Goal: Task Accomplishment & Management: Use online tool/utility

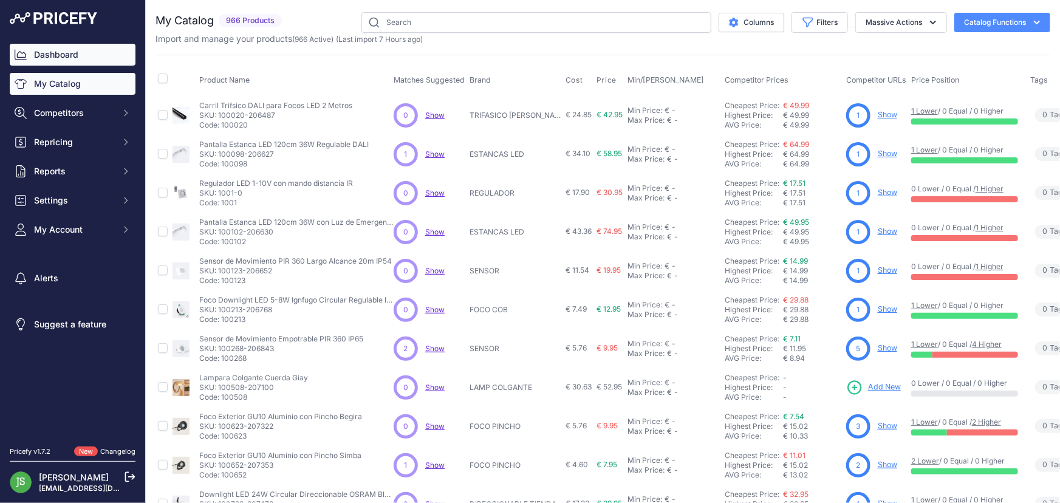
click at [57, 45] on link "Dashboard" at bounding box center [73, 55] width 126 height 22
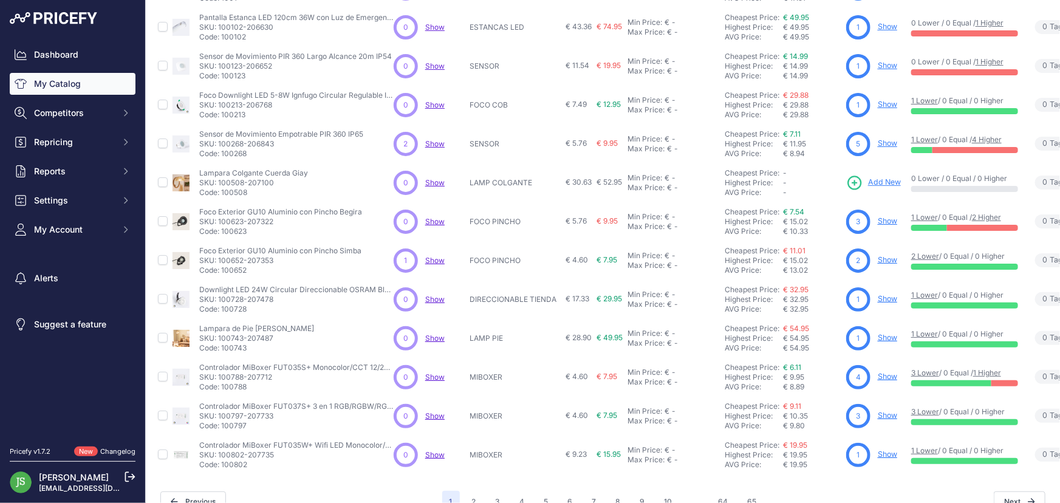
scroll to position [233, 0]
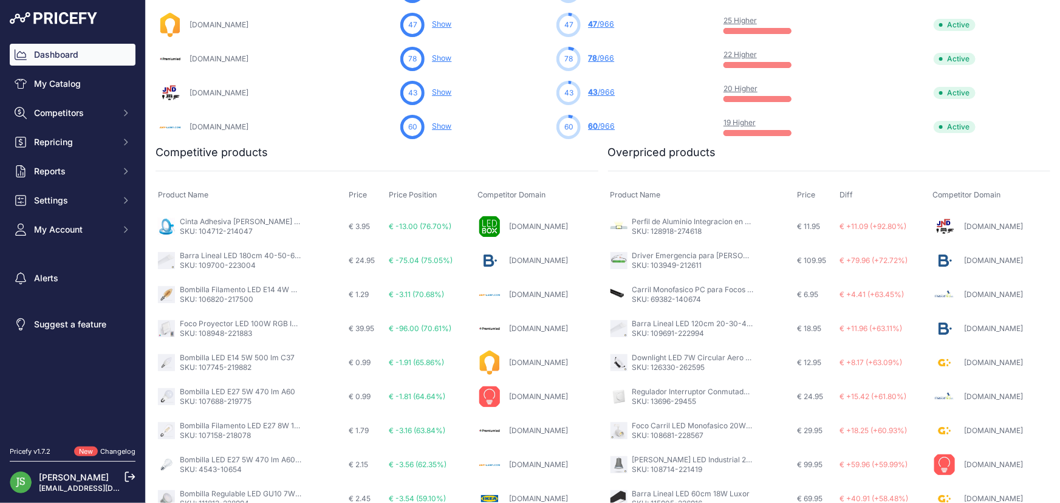
scroll to position [656, 0]
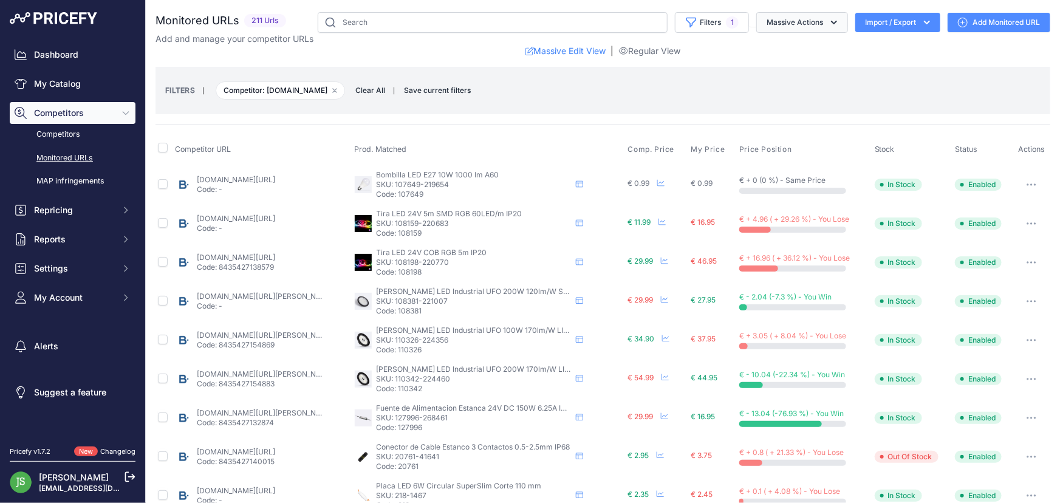
click at [766, 26] on button "Massive Actions" at bounding box center [803, 22] width 92 height 21
click at [806, 21] on button "Massive Actions" at bounding box center [803, 22] width 92 height 21
click at [713, 18] on button "Filters 1" at bounding box center [712, 22] width 74 height 21
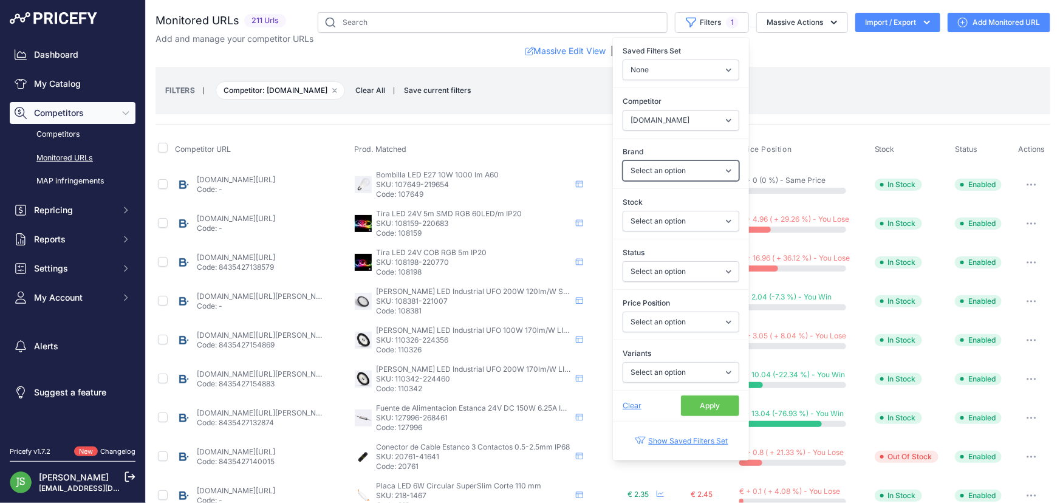
click at [691, 165] on select "Select an option 120x30 120X60 3M 60X30 60X60 ACCESORIO PANEL ALIMENTACION TIRA…" at bounding box center [681, 170] width 117 height 21
click at [677, 218] on select "Select an option In Stock Out Of Stock" at bounding box center [681, 221] width 117 height 21
click at [667, 281] on div "Status Select an option Enabled Disabled In progress Scraping Failed Not Found …" at bounding box center [681, 264] width 136 height 45
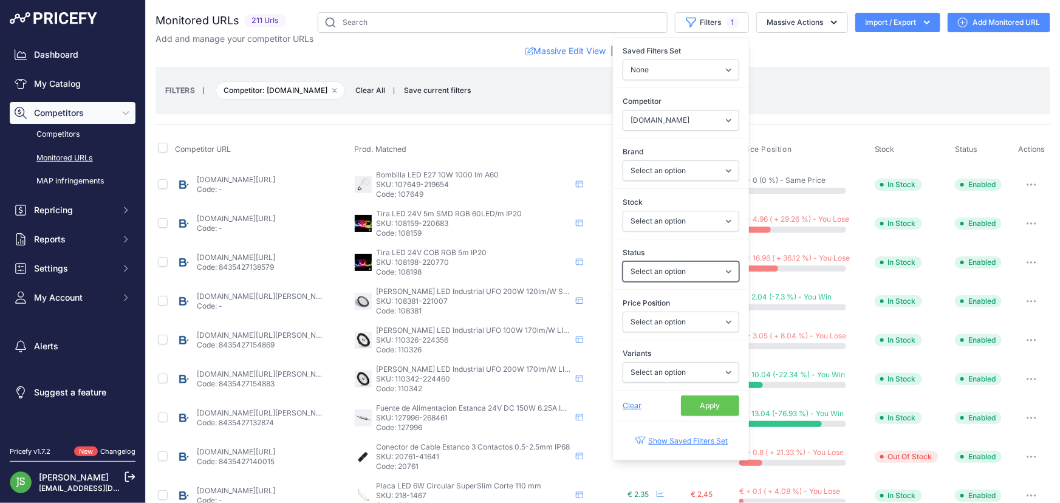
click at [664, 276] on select "Select an option Enabled Disabled In progress Scraping Failed Not Found Missing…" at bounding box center [681, 271] width 117 height 21
click at [662, 263] on select "Select an option Enabled Disabled In progress Scraping Failed Not Found Missing…" at bounding box center [681, 271] width 117 height 21
click at [676, 316] on div "Price Position Select an option I am lower Same price I am higher" at bounding box center [681, 314] width 136 height 45
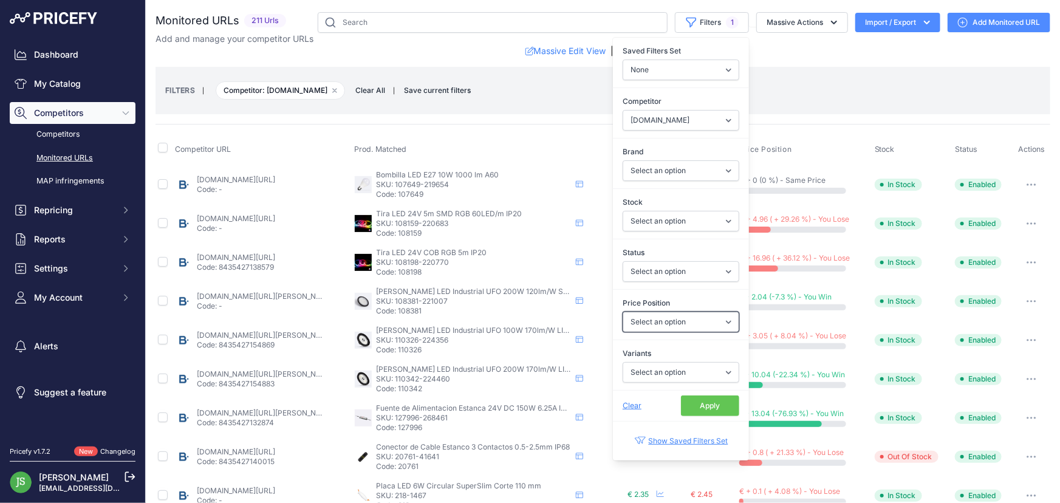
click at [675, 329] on select "Select an option I am lower Same price I am higher" at bounding box center [681, 322] width 117 height 21
click at [674, 328] on select "Select an option I am lower Same price I am higher" at bounding box center [681, 322] width 117 height 21
click at [683, 365] on select "Select an option Yes No" at bounding box center [681, 372] width 117 height 21
drag, startPoint x: 683, startPoint y: 365, endPoint x: 681, endPoint y: 359, distance: 6.3
click at [683, 365] on select "Select an option Yes No" at bounding box center [681, 372] width 117 height 21
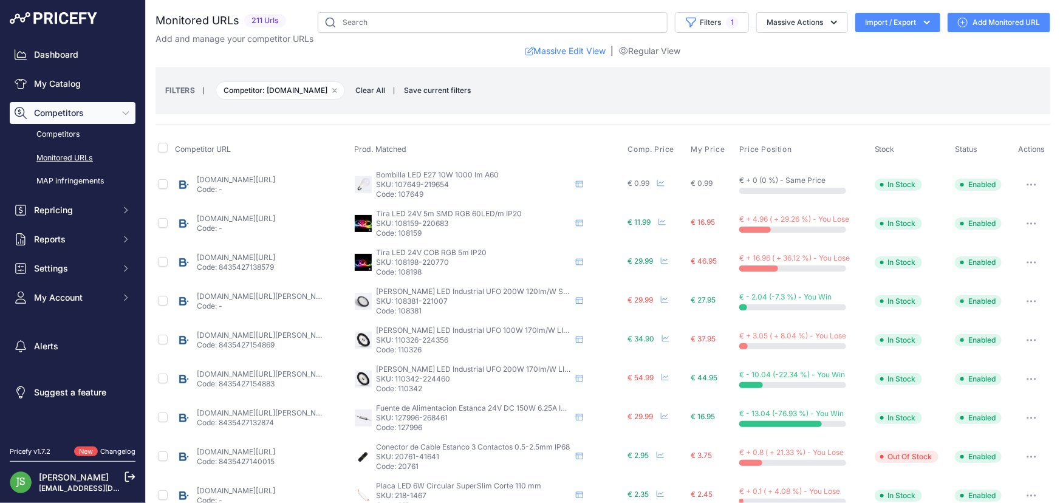
click at [772, 69] on div "FILTERS | Competitor: [DOMAIN_NAME] Remove filter option Clear All | Save curre…" at bounding box center [603, 90] width 895 height 47
